Goal: Find specific page/section: Find specific page/section

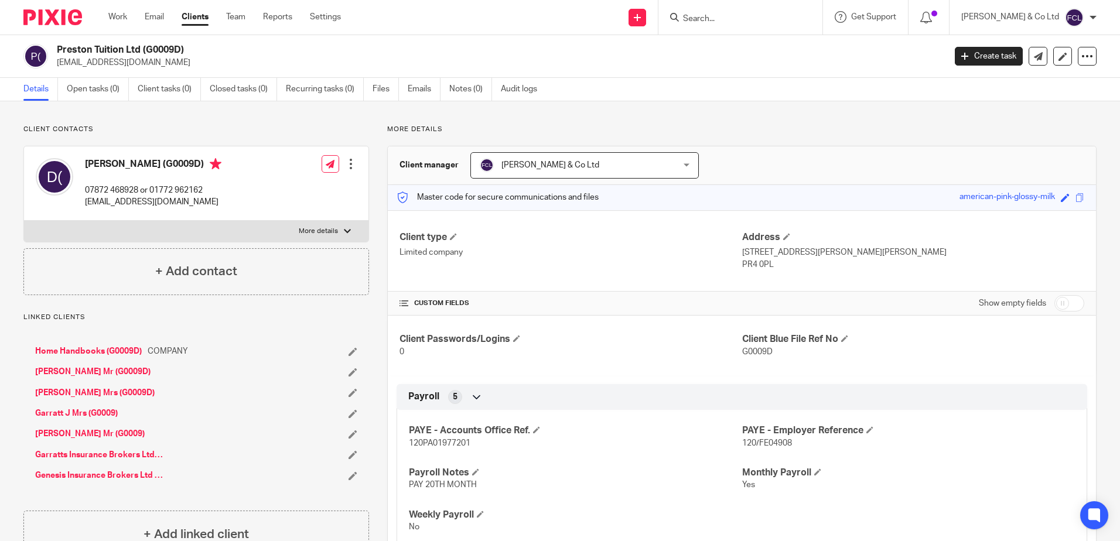
click at [732, 14] on input "Search" at bounding box center [734, 19] width 105 height 11
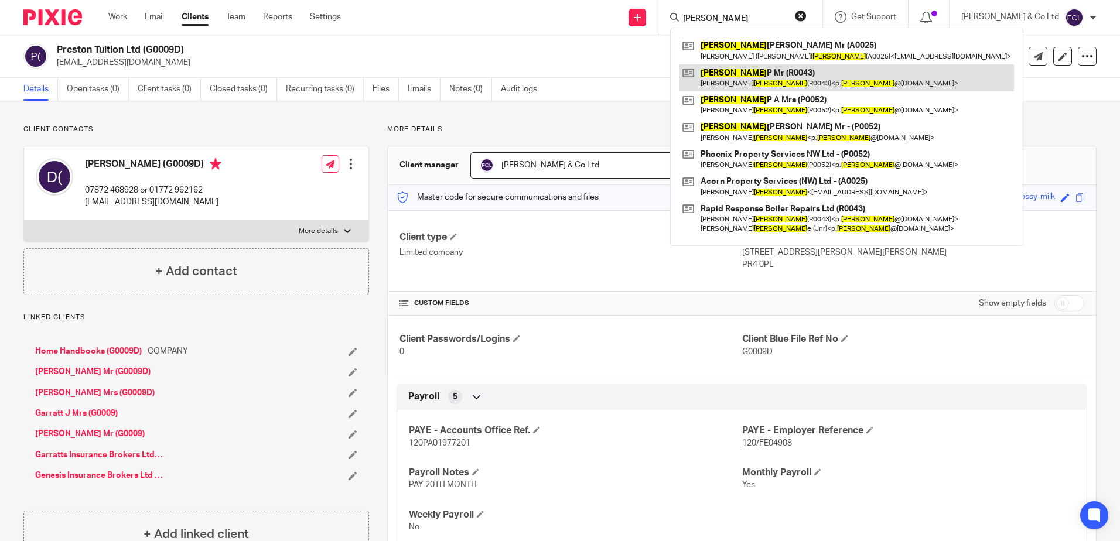
type input "[PERSON_NAME]"
click at [773, 79] on link at bounding box center [846, 77] width 334 height 27
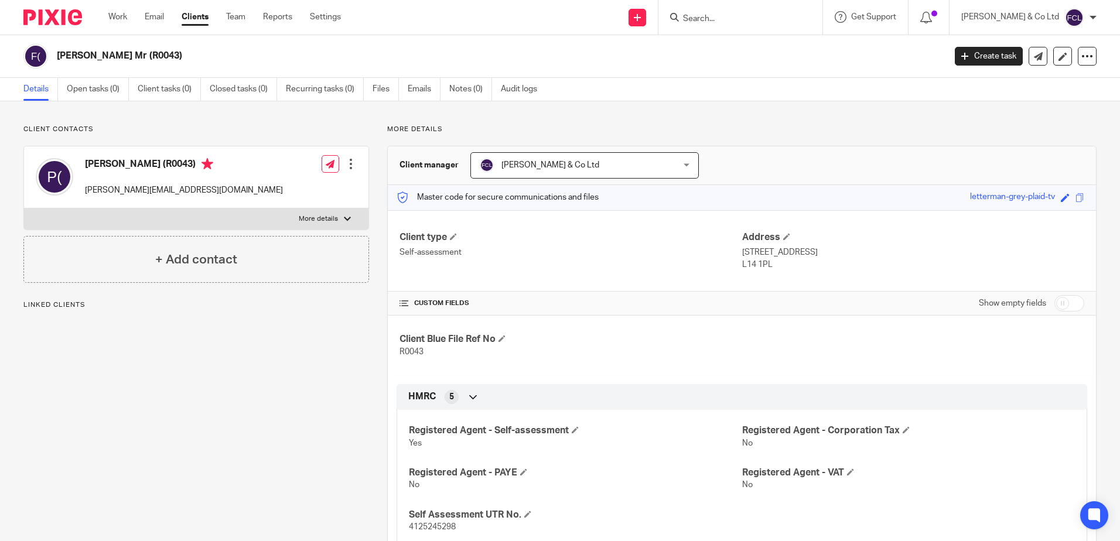
click at [729, 28] on div at bounding box center [740, 17] width 164 height 35
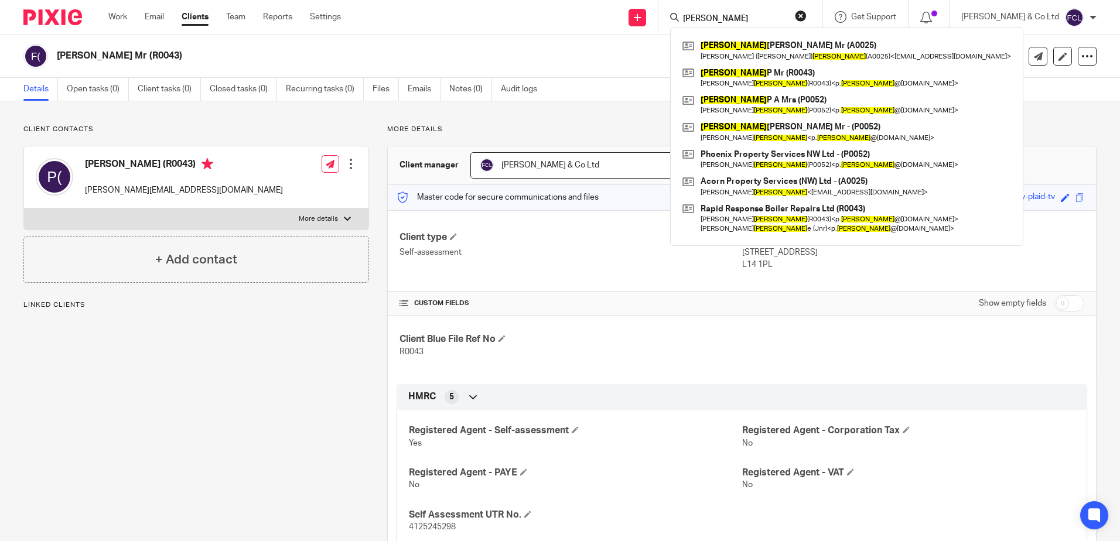
type input "fay"
click button "submit" at bounding box center [0, 0] width 0 height 0
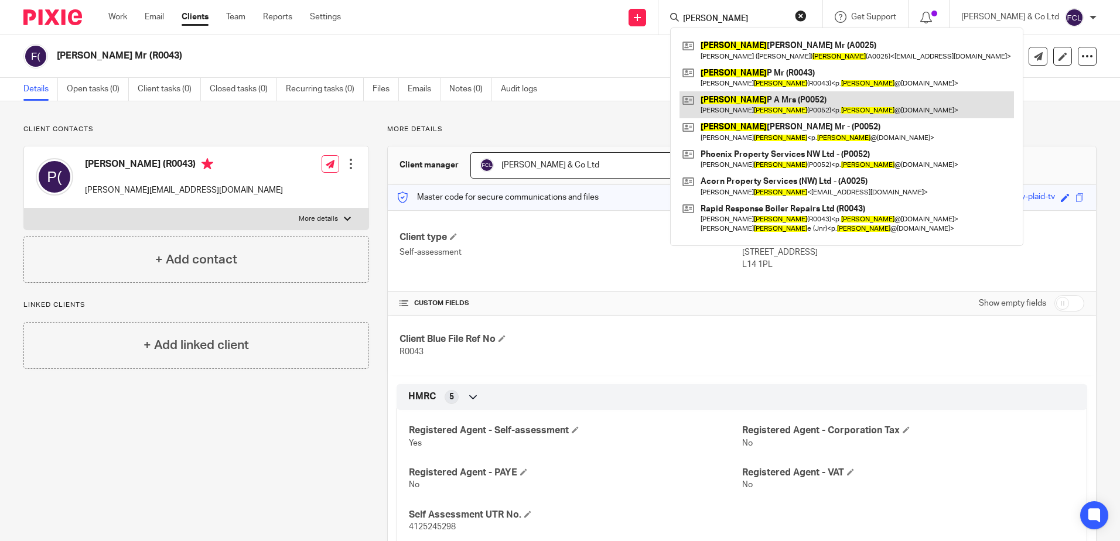
click at [804, 104] on link at bounding box center [846, 104] width 334 height 27
